Goal: Information Seeking & Learning: Learn about a topic

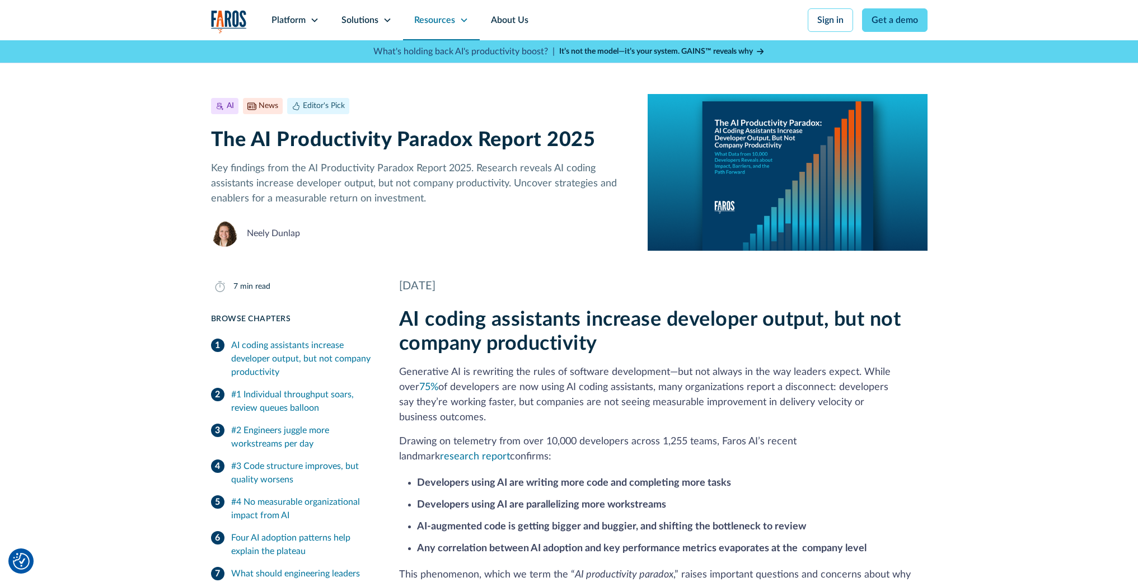
click at [463, 25] on div "Resources" at bounding box center [441, 20] width 77 height 40
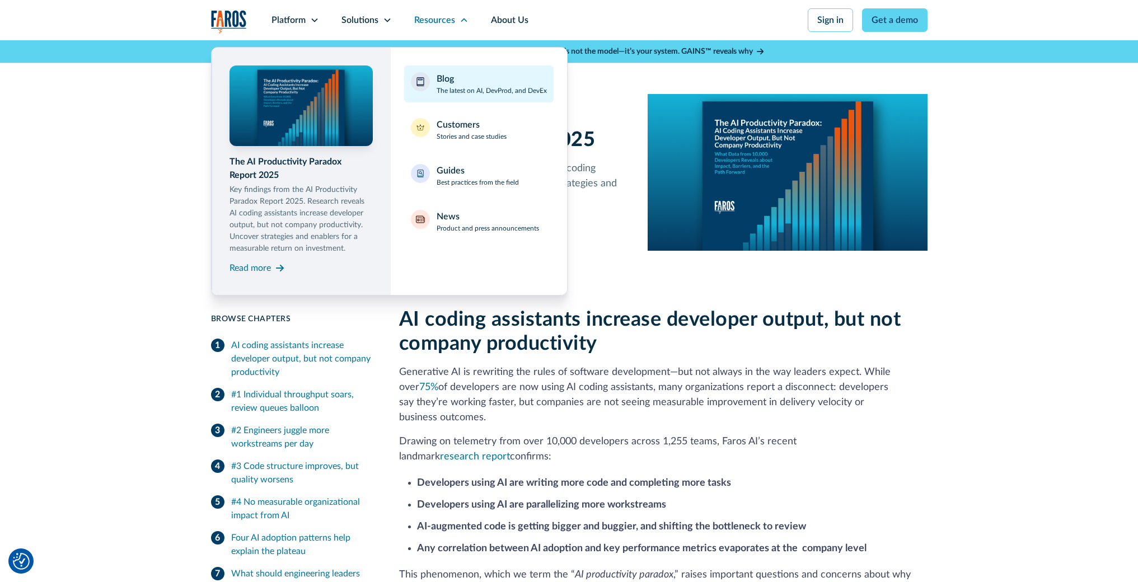
click at [490, 96] on link "Blog The latest on AI, DevProd, and DevEx" at bounding box center [478, 83] width 149 height 37
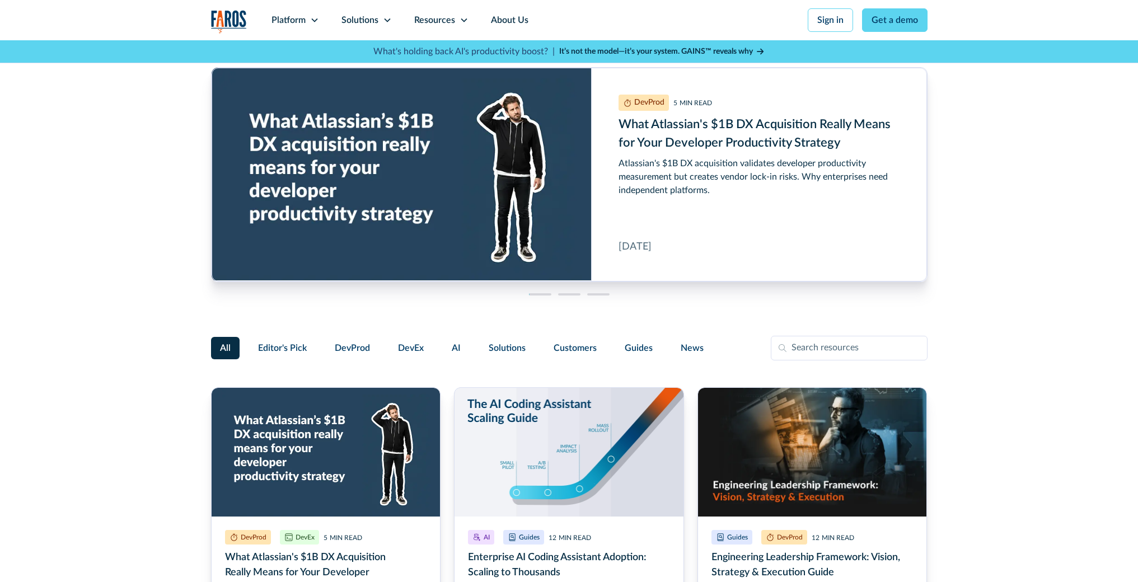
click at [563, 397] on link "Enterprise AI Coding Assistant Adoption: Scaling to Thousands" at bounding box center [569, 543] width 230 height 312
